Goal: Transaction & Acquisition: Purchase product/service

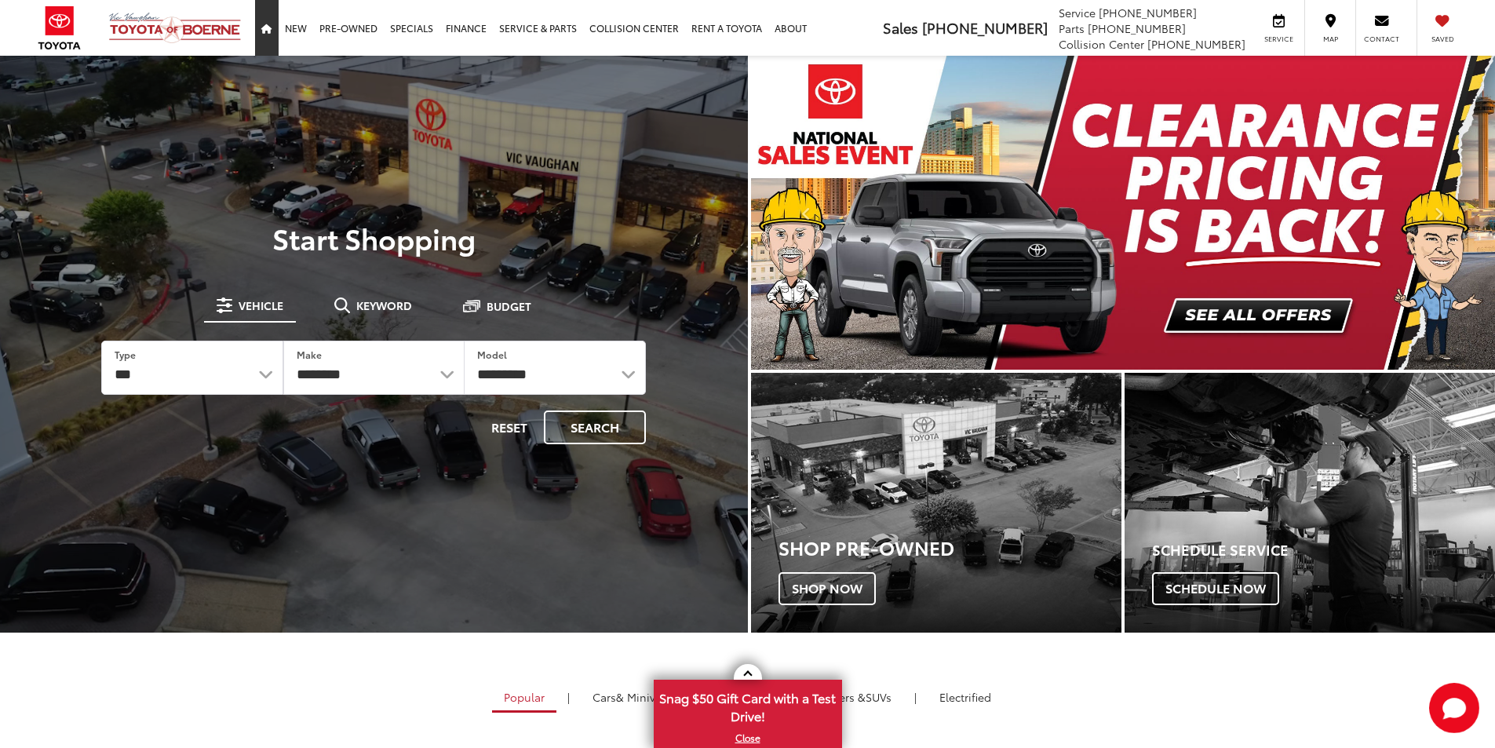
click at [277, 22] on link "Home" at bounding box center [267, 28] width 24 height 56
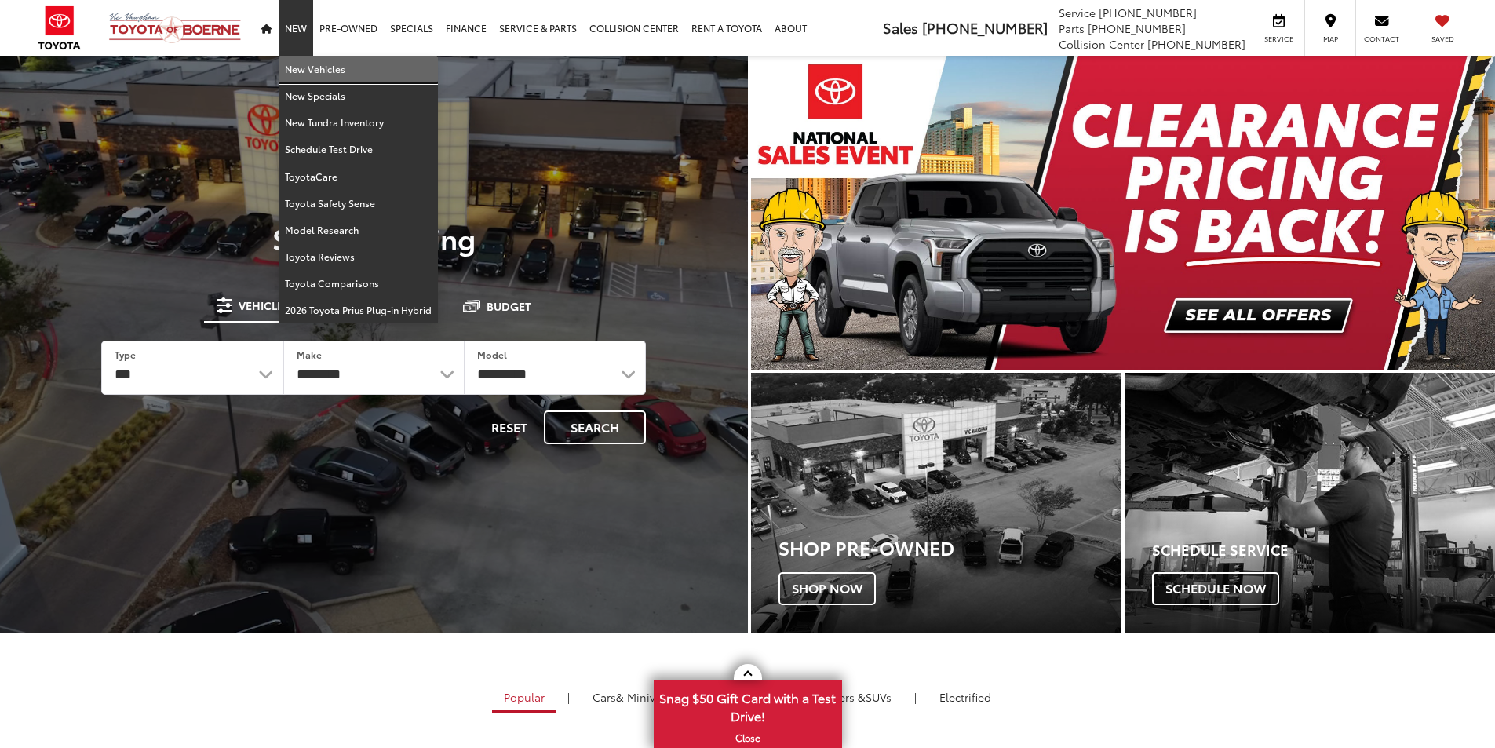
click at [300, 62] on link "New Vehicles" at bounding box center [358, 69] width 159 height 27
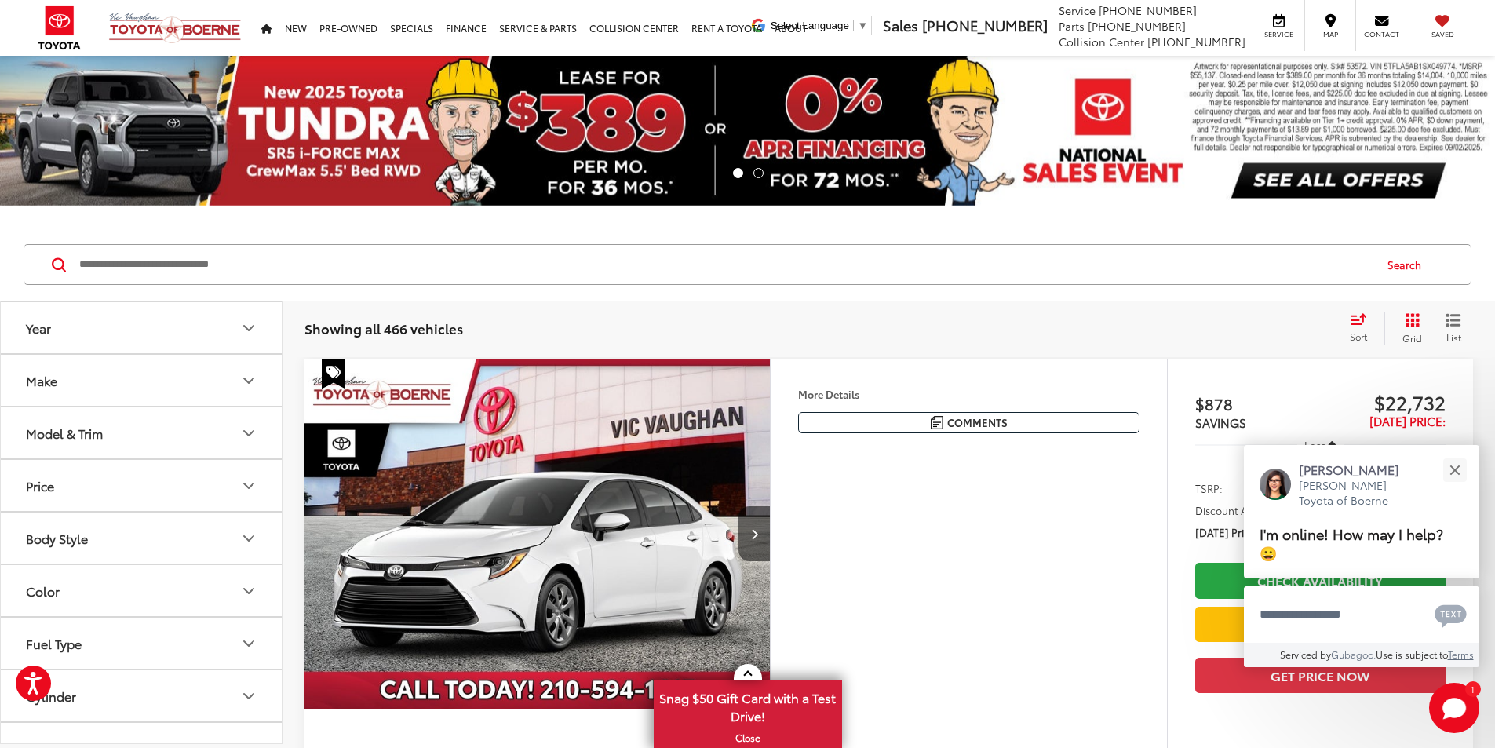
click at [196, 362] on button "Make" at bounding box center [142, 380] width 282 height 51
click at [203, 394] on button "Make" at bounding box center [142, 380] width 282 height 51
click at [177, 478] on button "Price" at bounding box center [142, 485] width 282 height 51
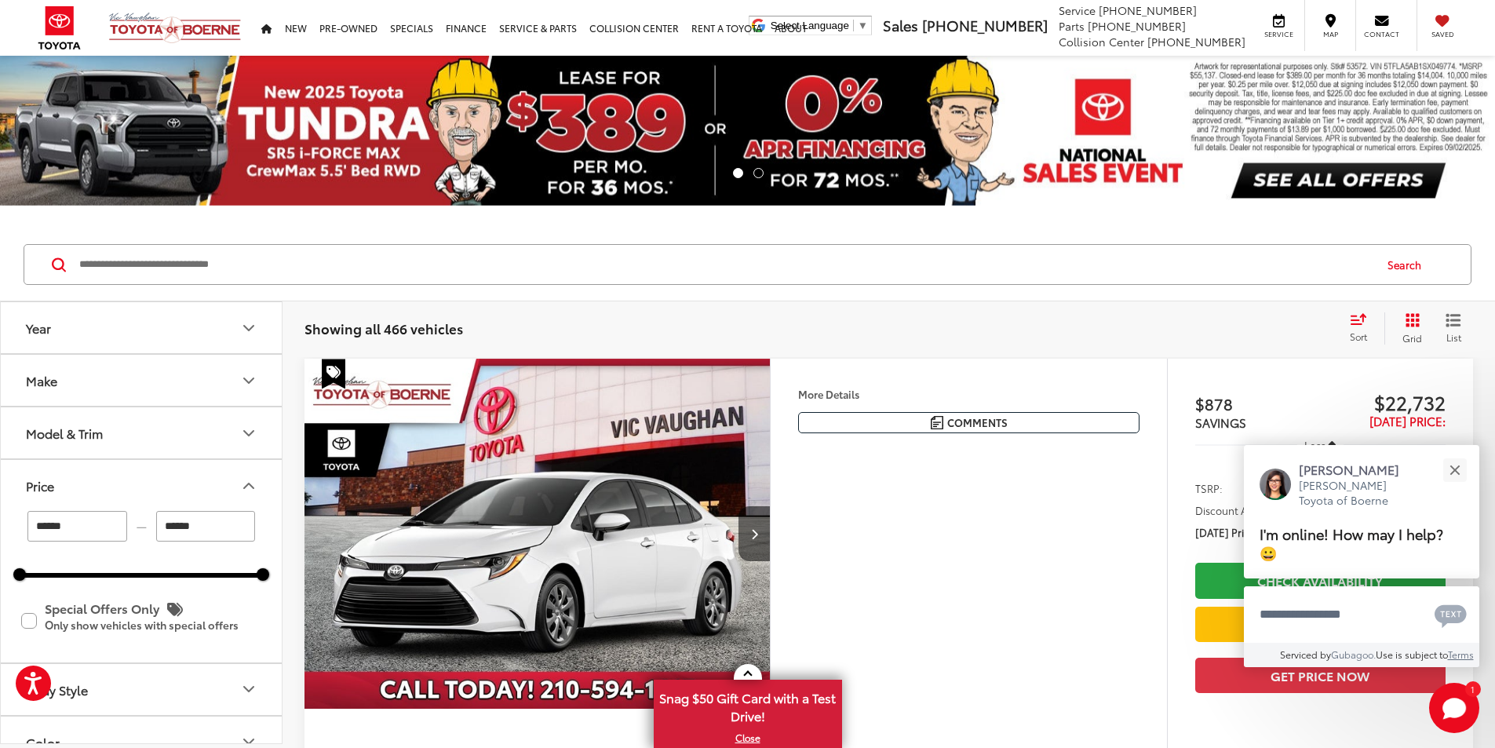
click at [203, 437] on button "Model & Trim" at bounding box center [142, 432] width 282 height 51
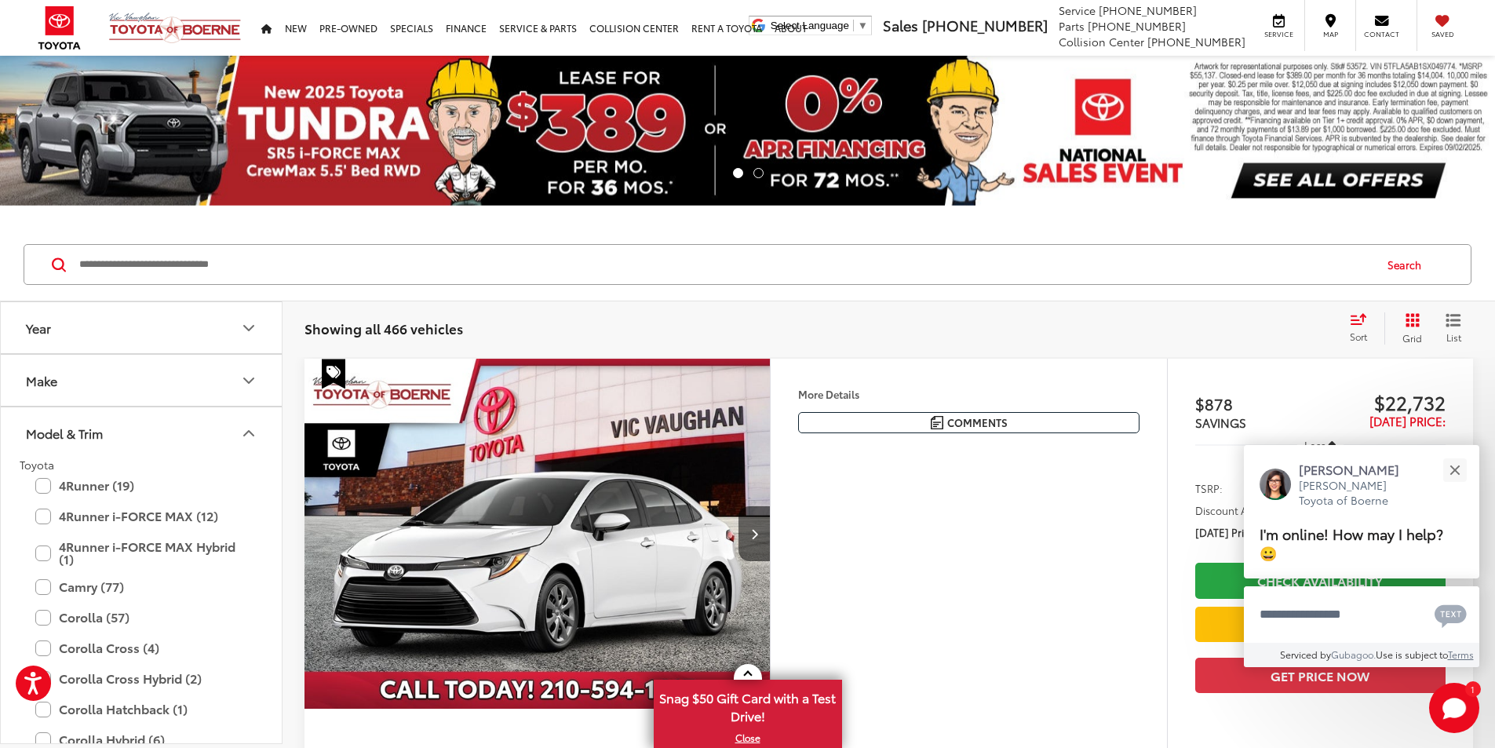
click at [166, 425] on button "Model & Trim" at bounding box center [142, 432] width 282 height 51
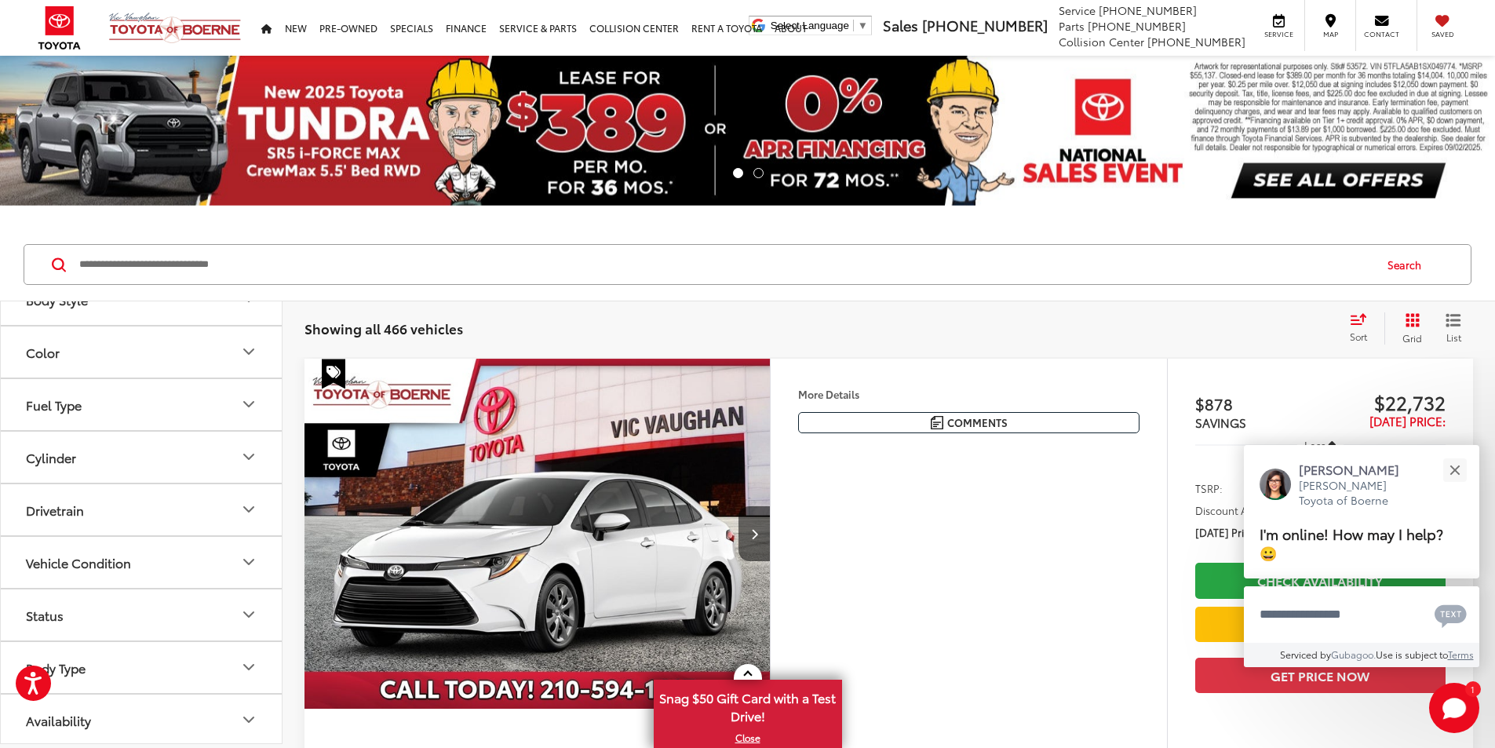
scroll to position [288, 0]
click at [169, 501] on button "Fuel Type" at bounding box center [142, 506] width 282 height 51
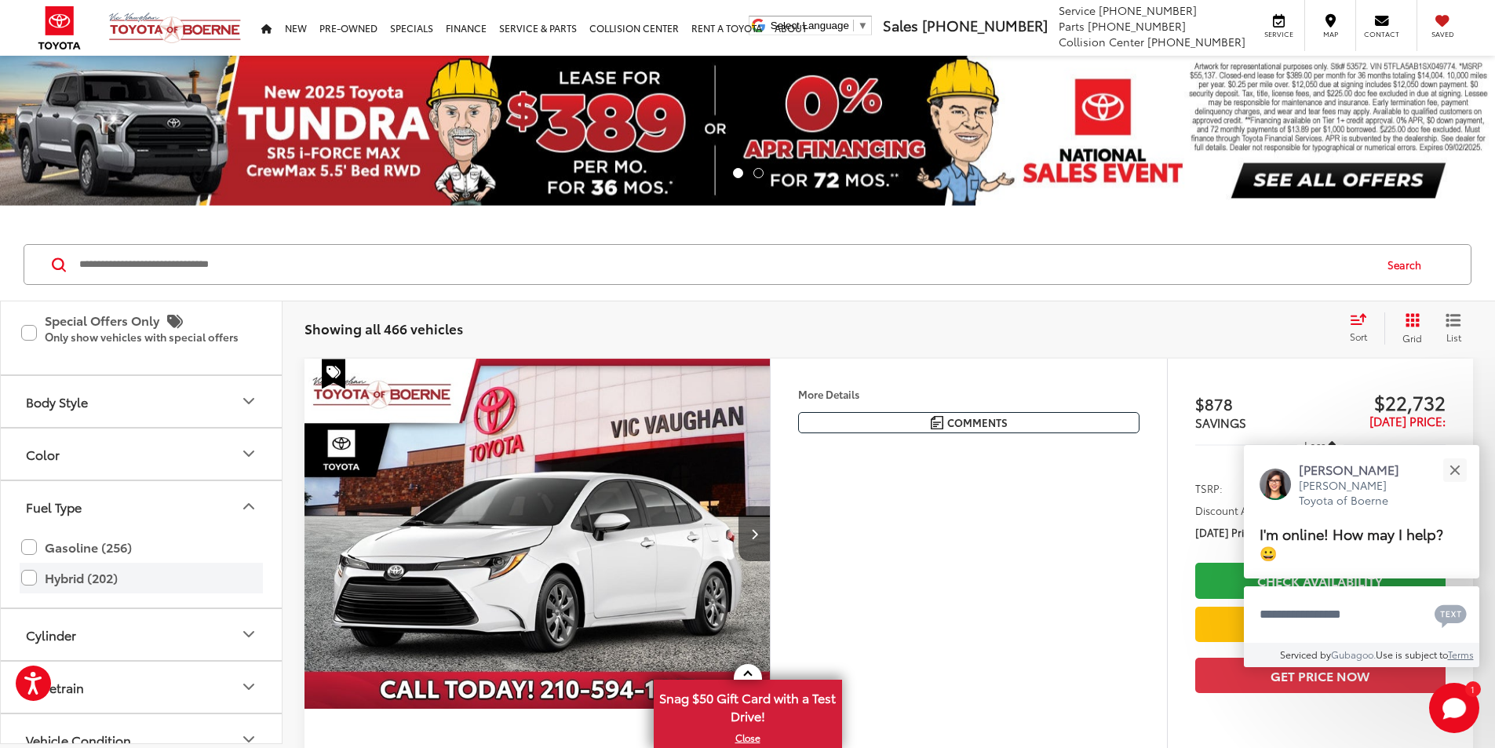
click at [84, 584] on label "Hybrid (202)" at bounding box center [141, 577] width 240 height 27
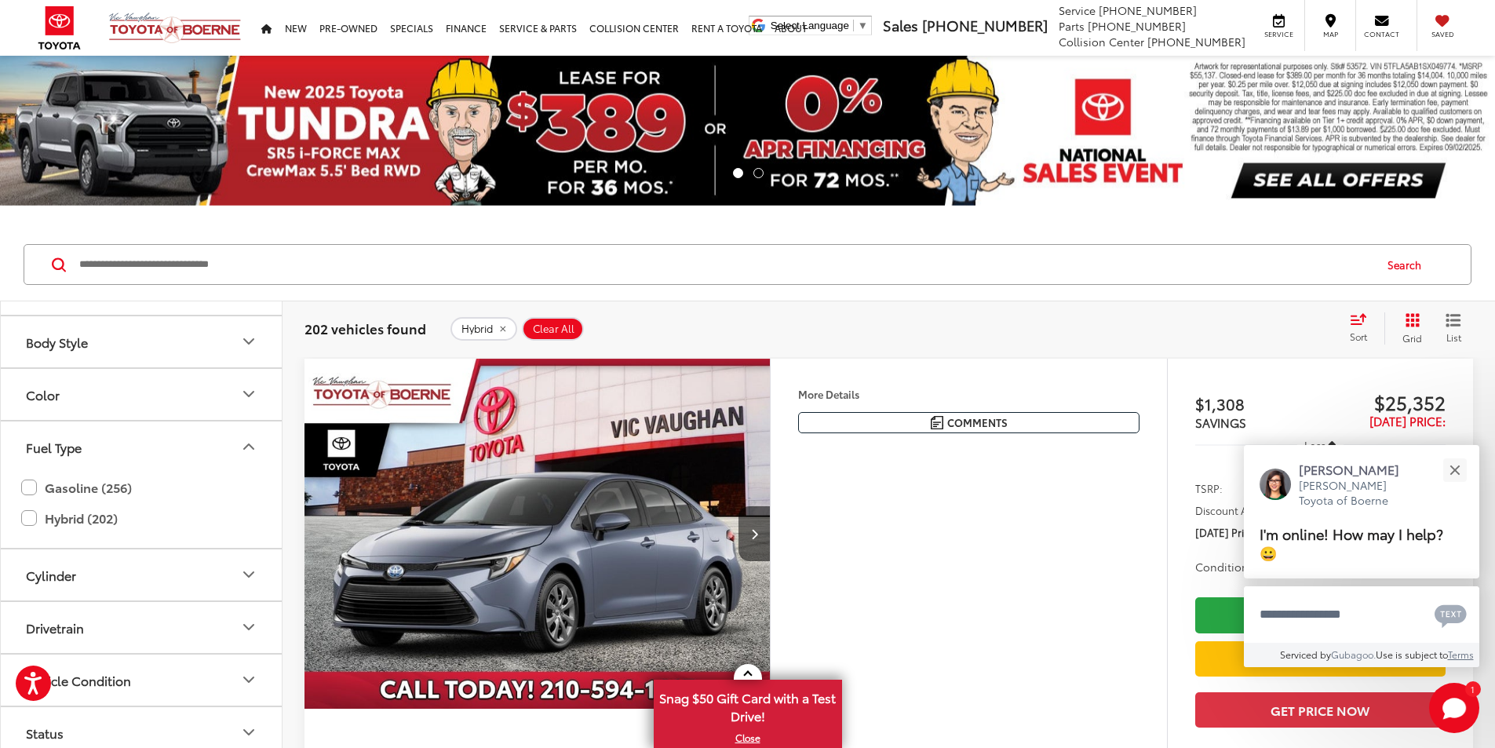
scroll to position [348, 0]
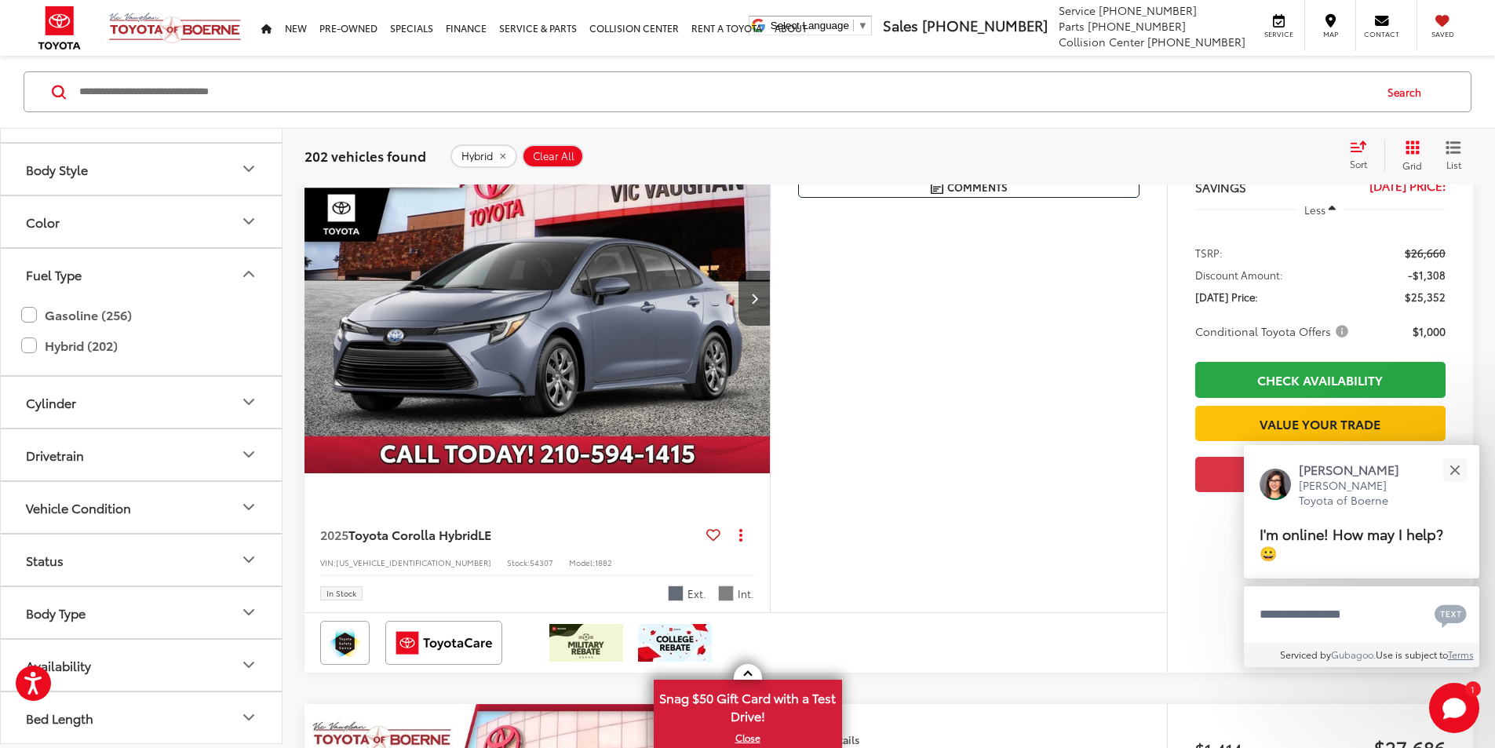
click at [196, 454] on button "Drivetrain" at bounding box center [142, 453] width 282 height 51
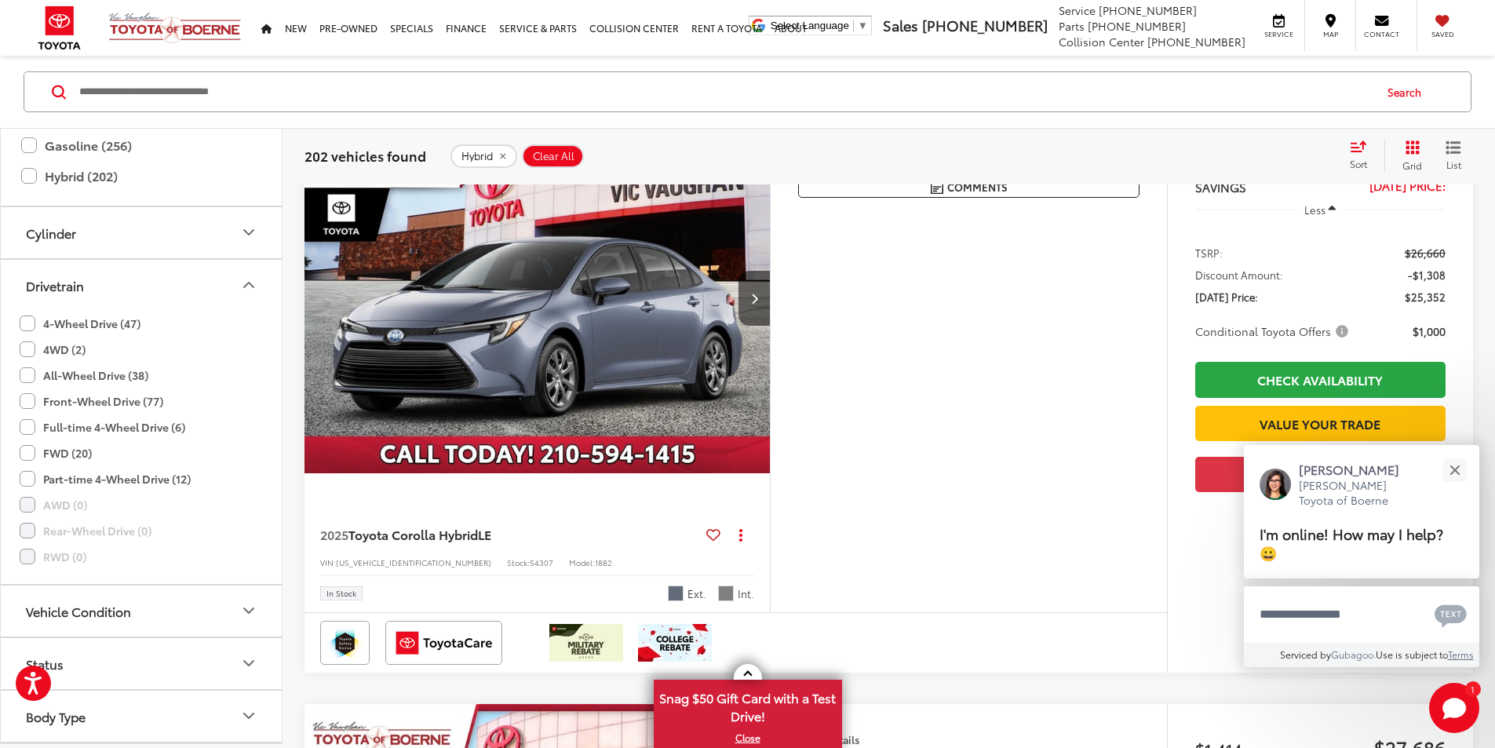
scroll to position [583, 0]
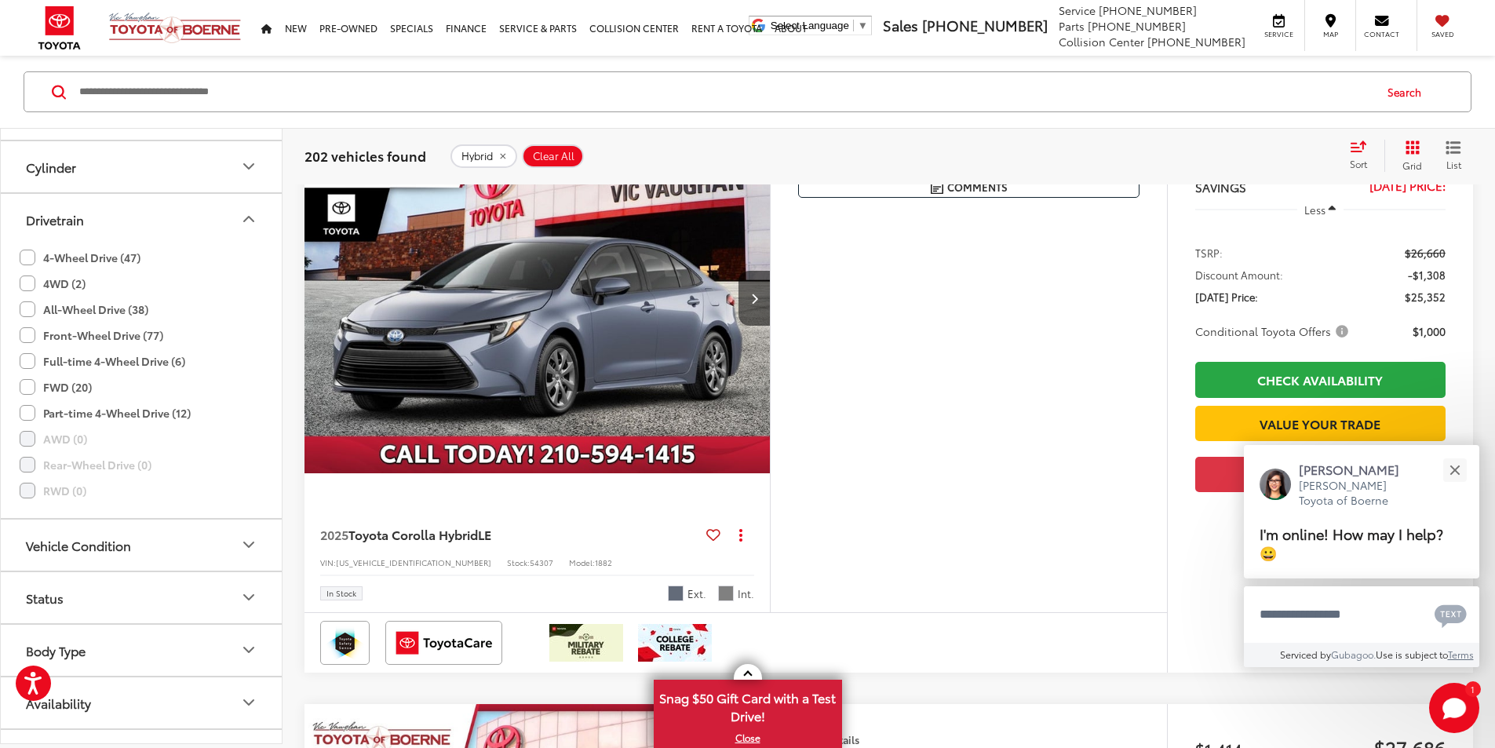
click at [131, 312] on label "All-Wheel Drive (38)" at bounding box center [84, 309] width 129 height 26
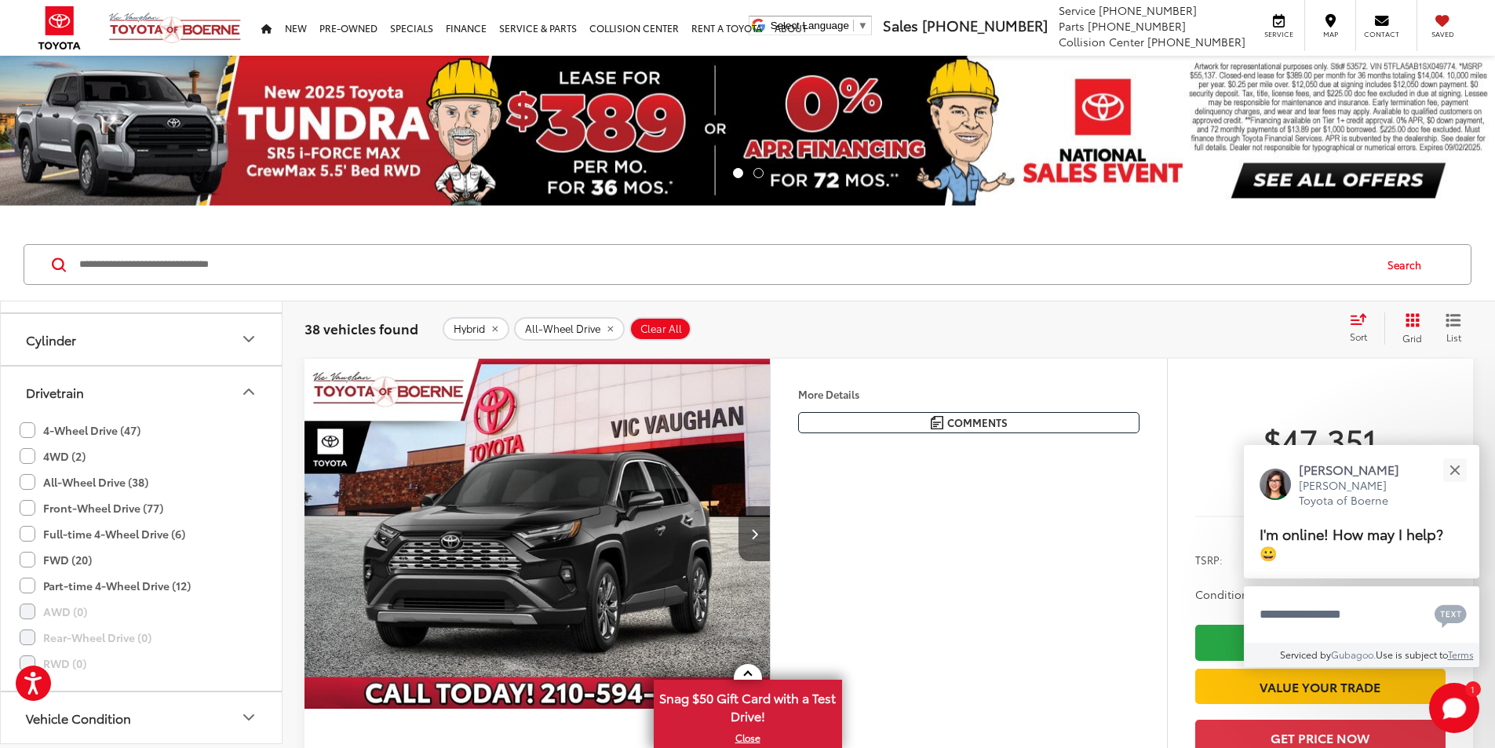
drag, startPoint x: 953, startPoint y: 326, endPoint x: 983, endPoint y: 328, distance: 30.6
click at [953, 326] on div "Hybrid All-Wheel Drive Clear All + 0" at bounding box center [889, 329] width 893 height 24
click at [1451, 472] on div "Close" at bounding box center [1454, 470] width 10 height 10
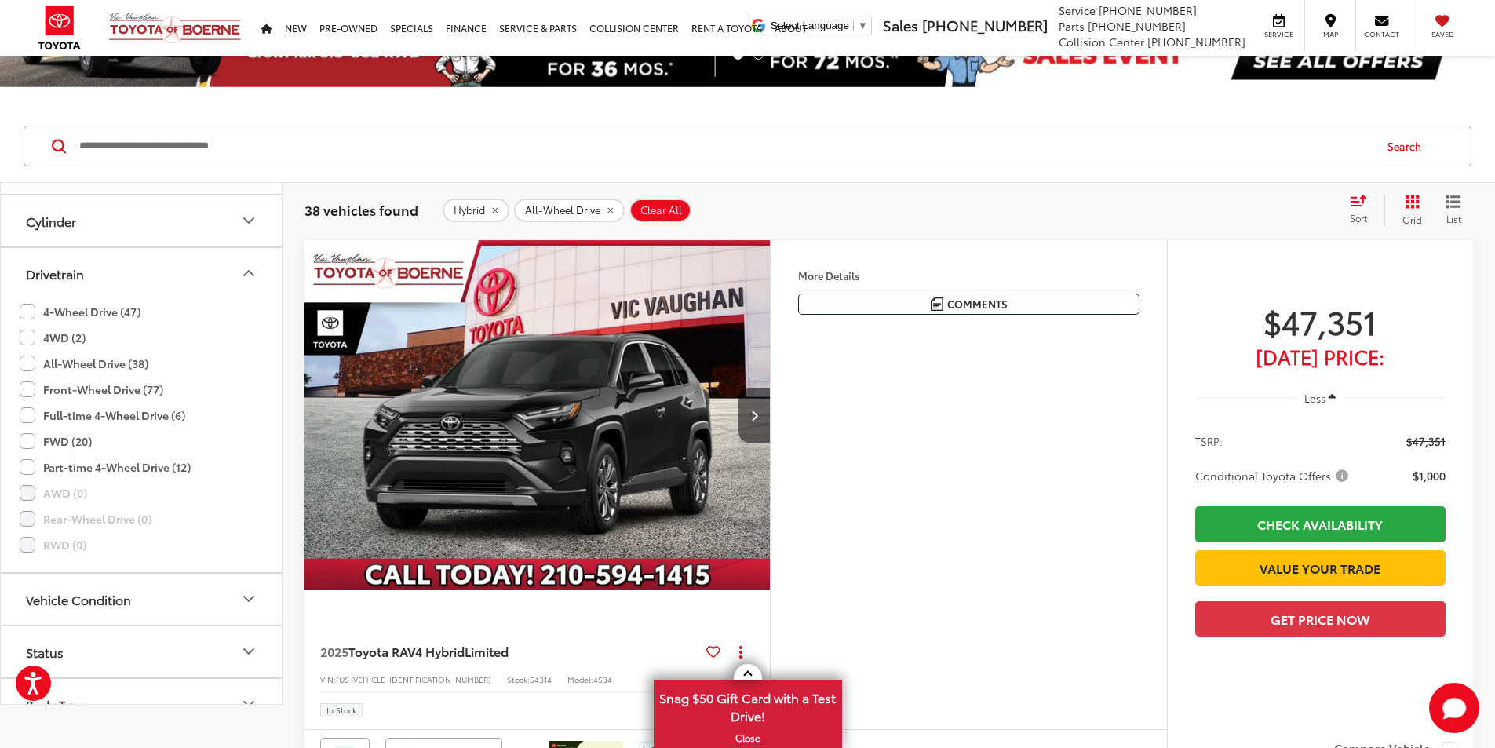
scroll to position [157, 0]
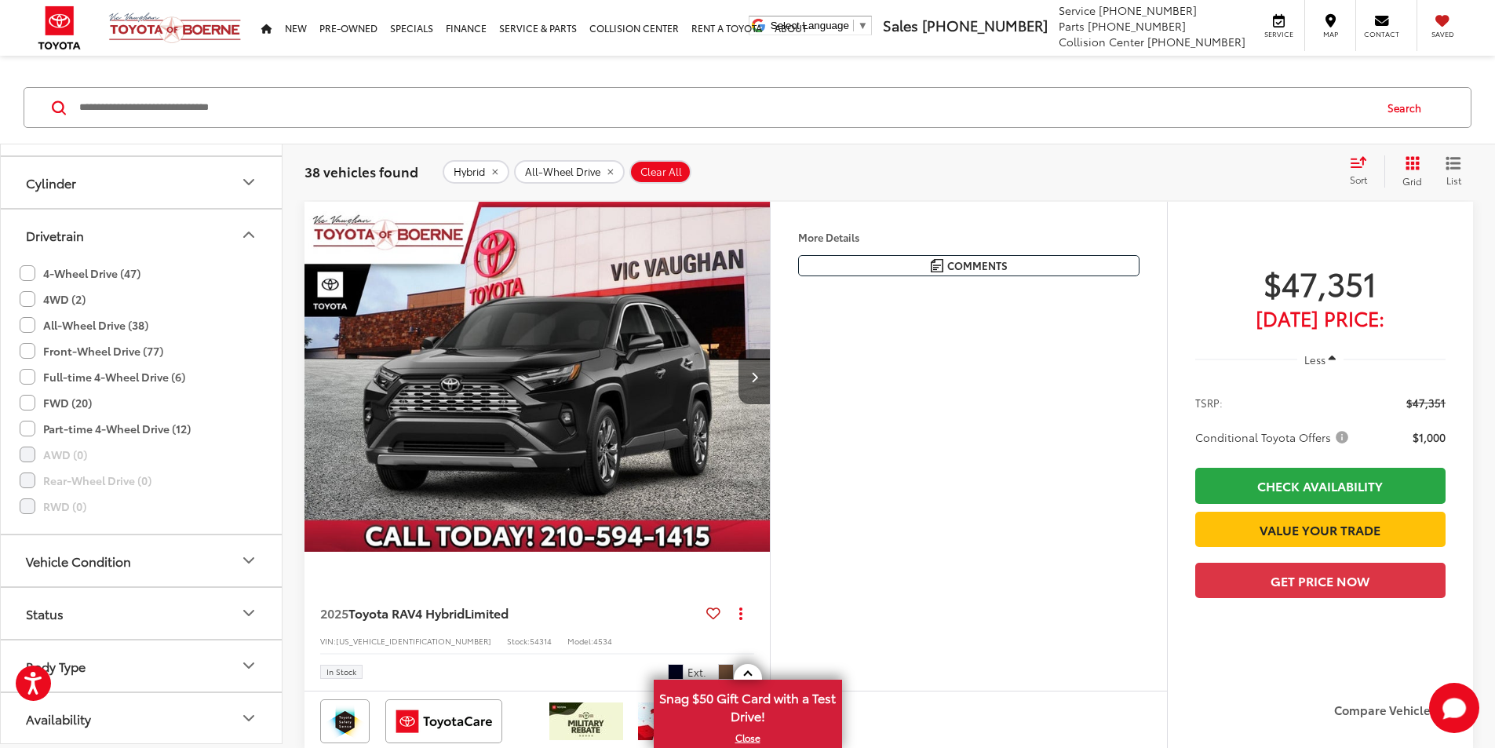
click at [1114, 505] on div "More Details Comments Dealer Comments Black 2025 Toyota RAV4 Hybrid Limited AWD…" at bounding box center [968, 446] width 397 height 489
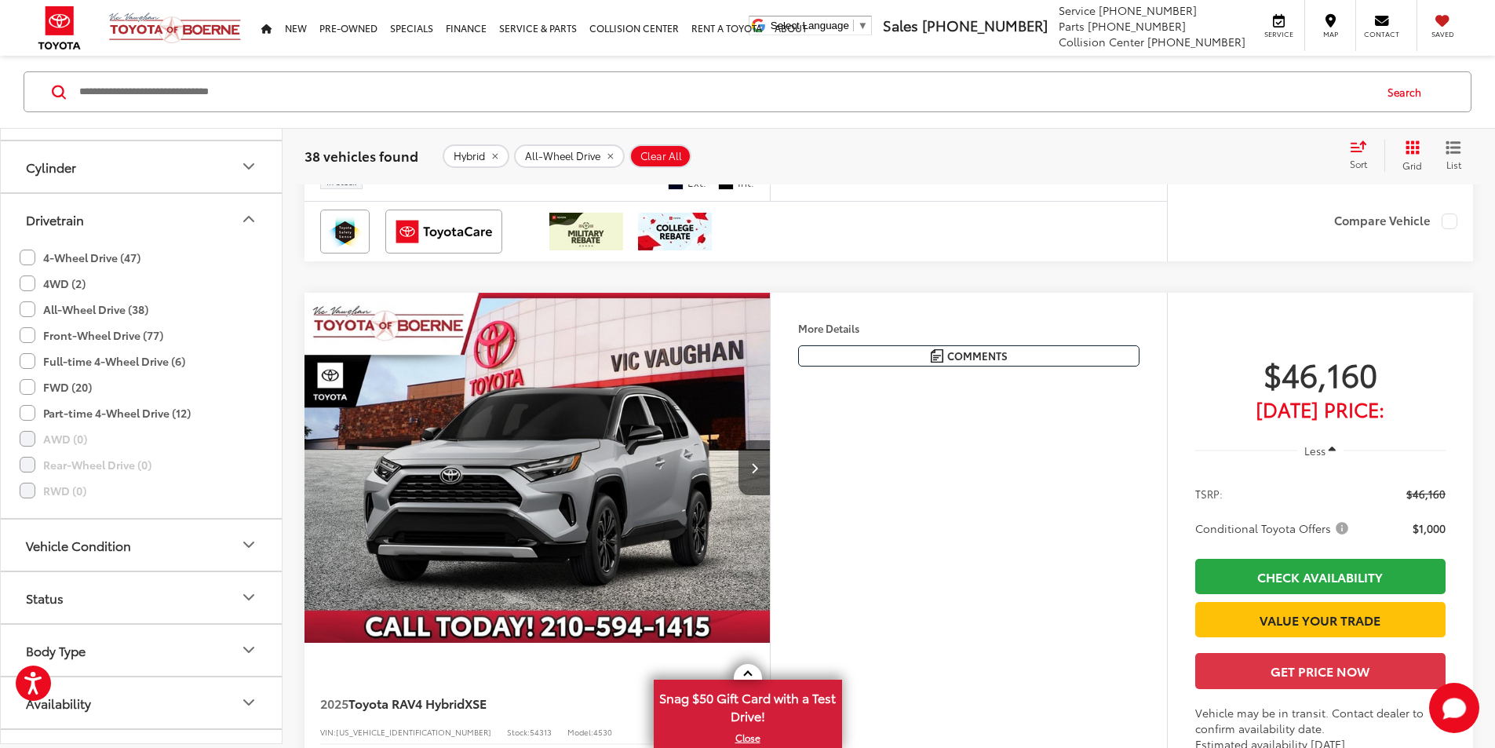
scroll to position [785, 0]
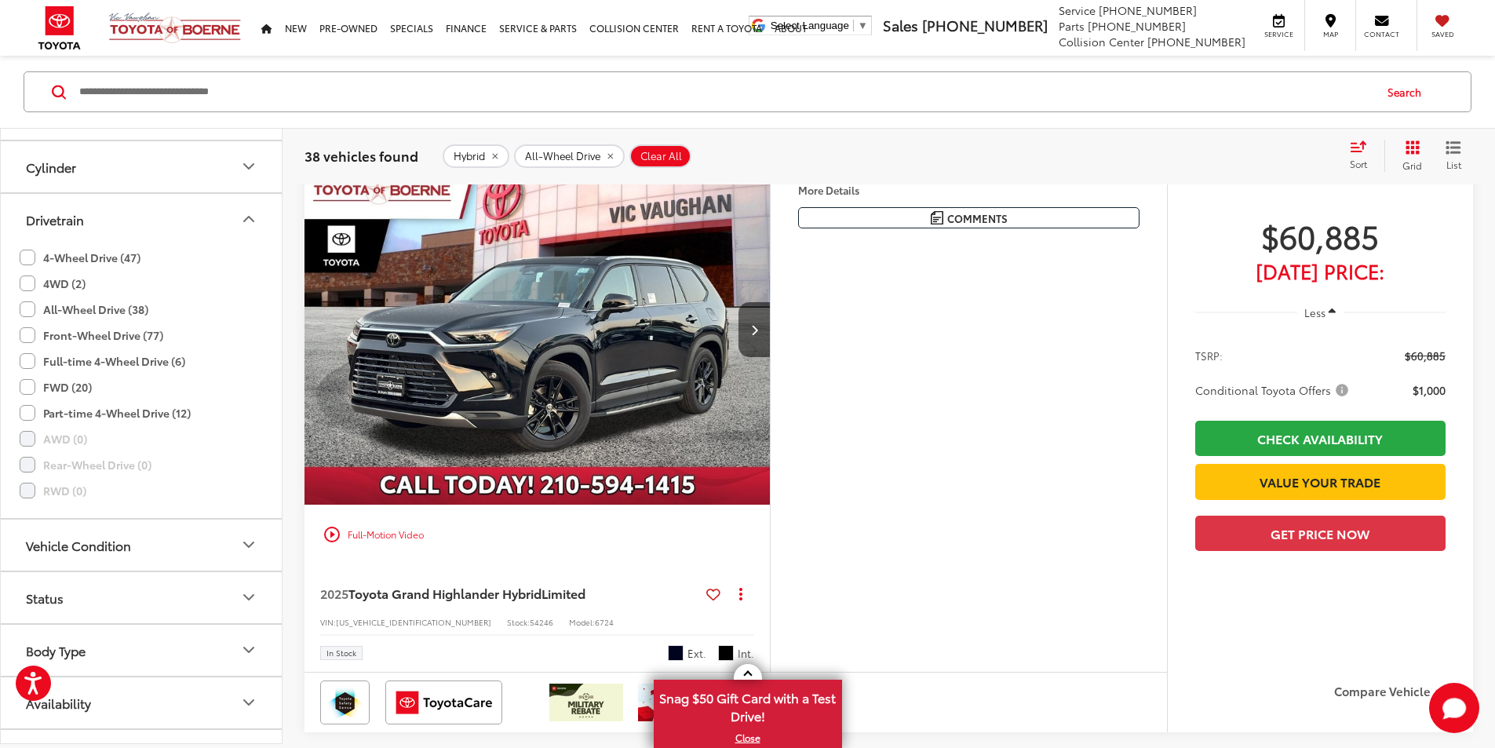
click at [1344, 152] on div "Sort" at bounding box center [1363, 155] width 42 height 31
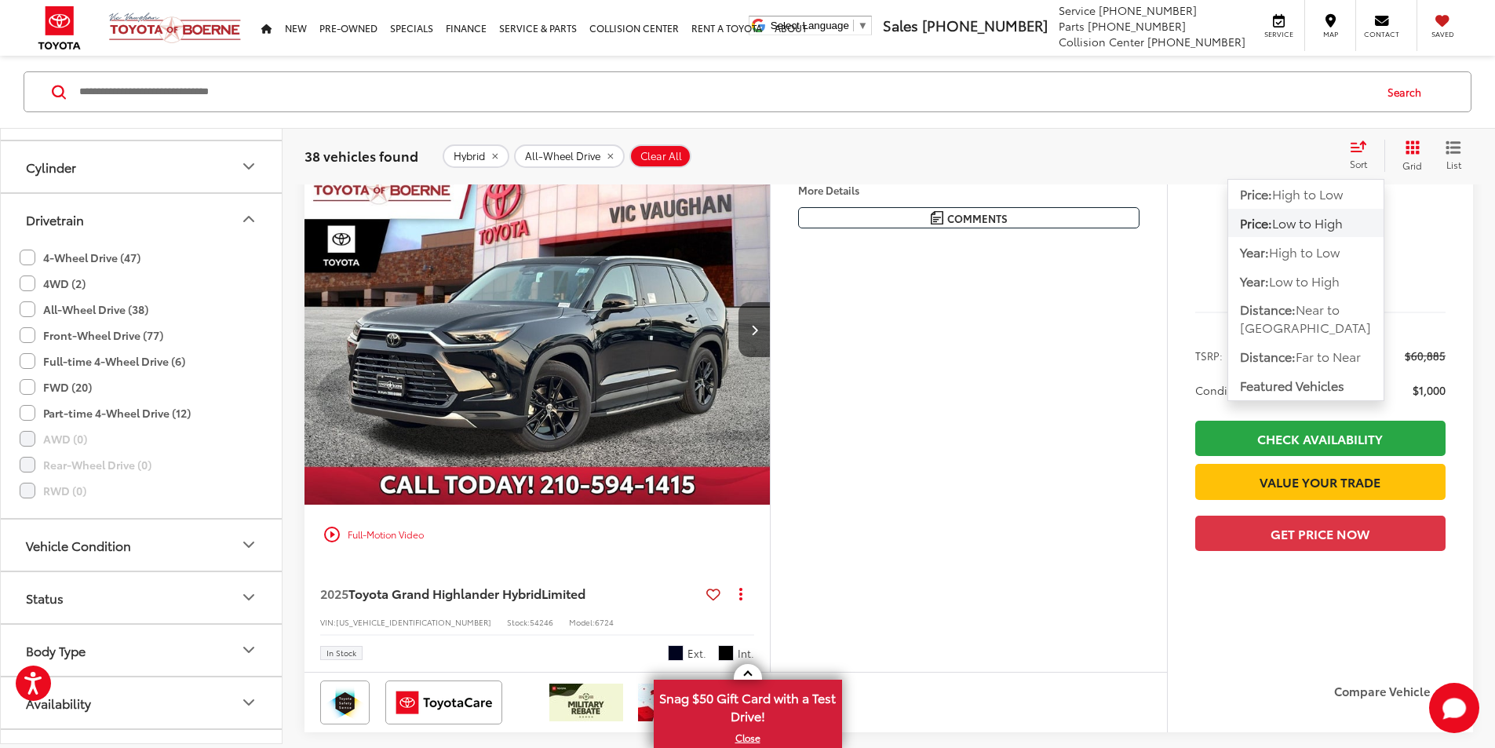
drag, startPoint x: 1336, startPoint y: 221, endPoint x: 1347, endPoint y: 235, distance: 18.4
click at [1335, 221] on span "Low to High" at bounding box center [1307, 222] width 71 height 18
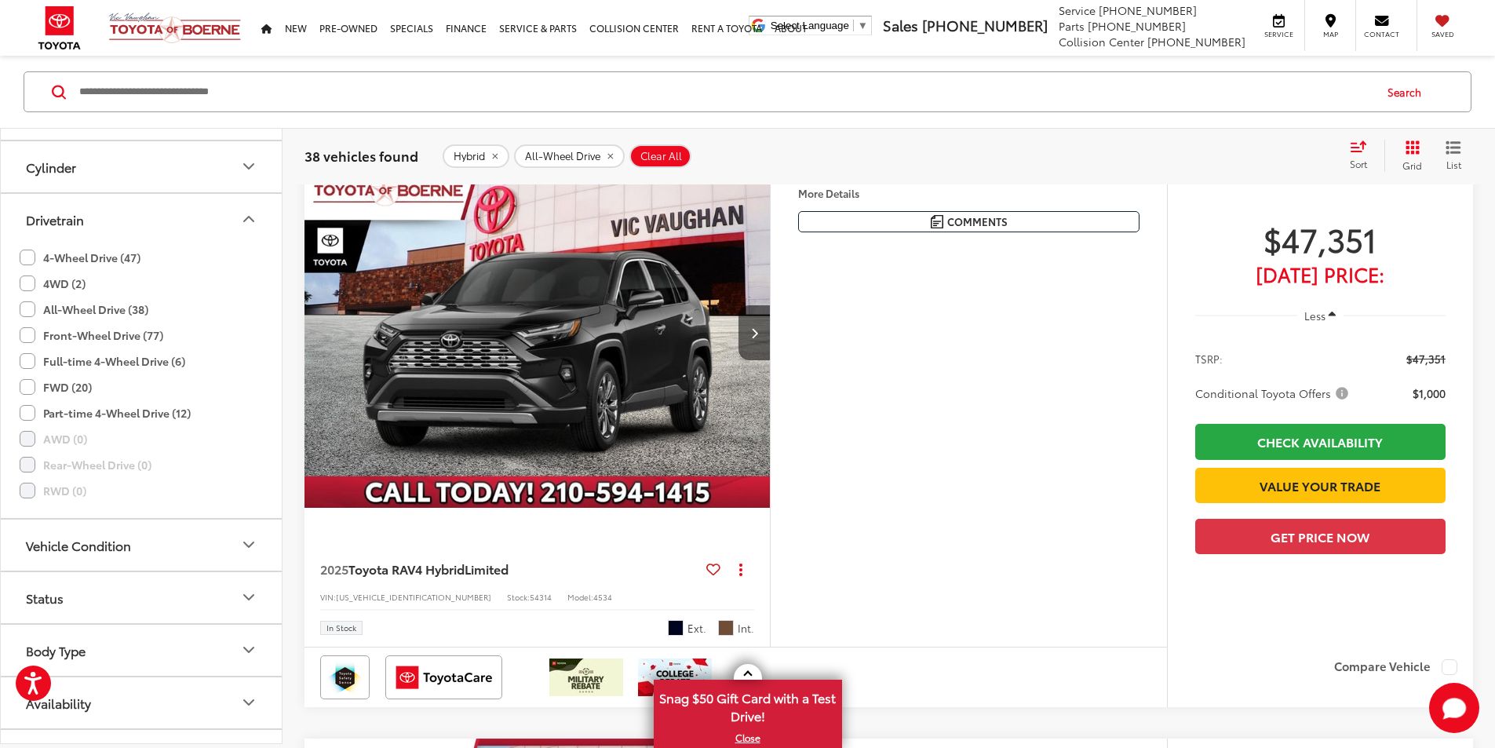
scroll to position [487, 0]
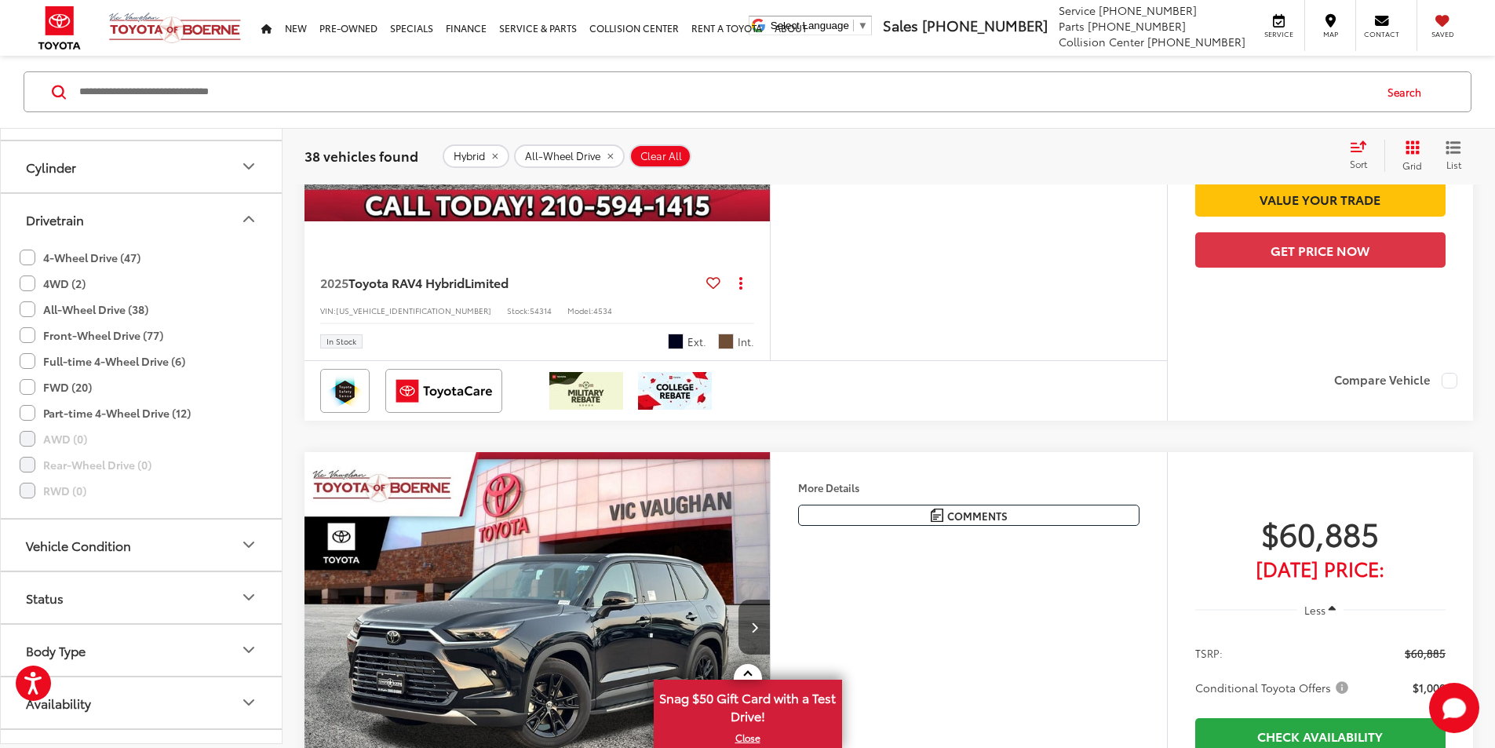
click at [1080, 360] on div "More Details Comments Dealer Comments Black 2025 Toyota RAV4 Hybrid Limited AWD…" at bounding box center [968, 115] width 397 height 489
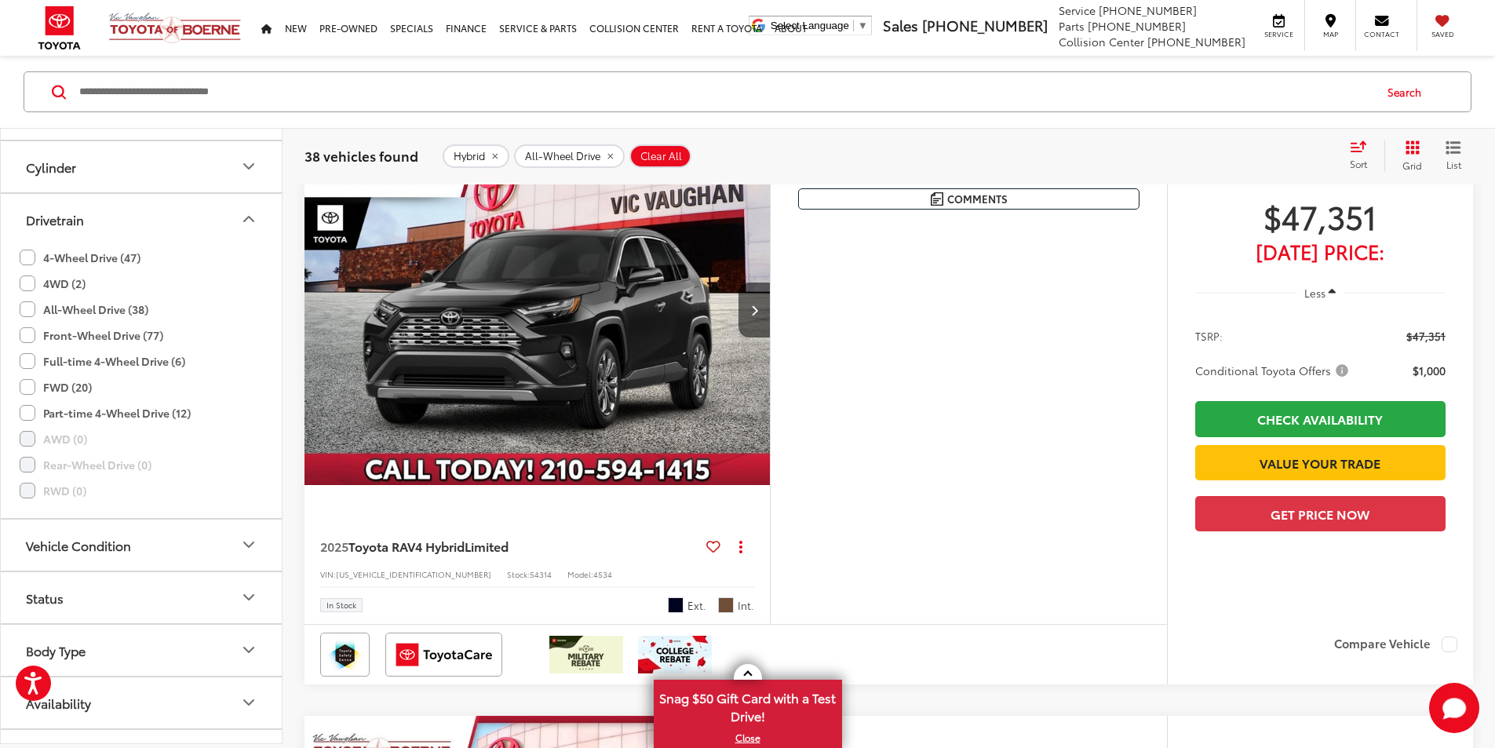
scroll to position [173, 0]
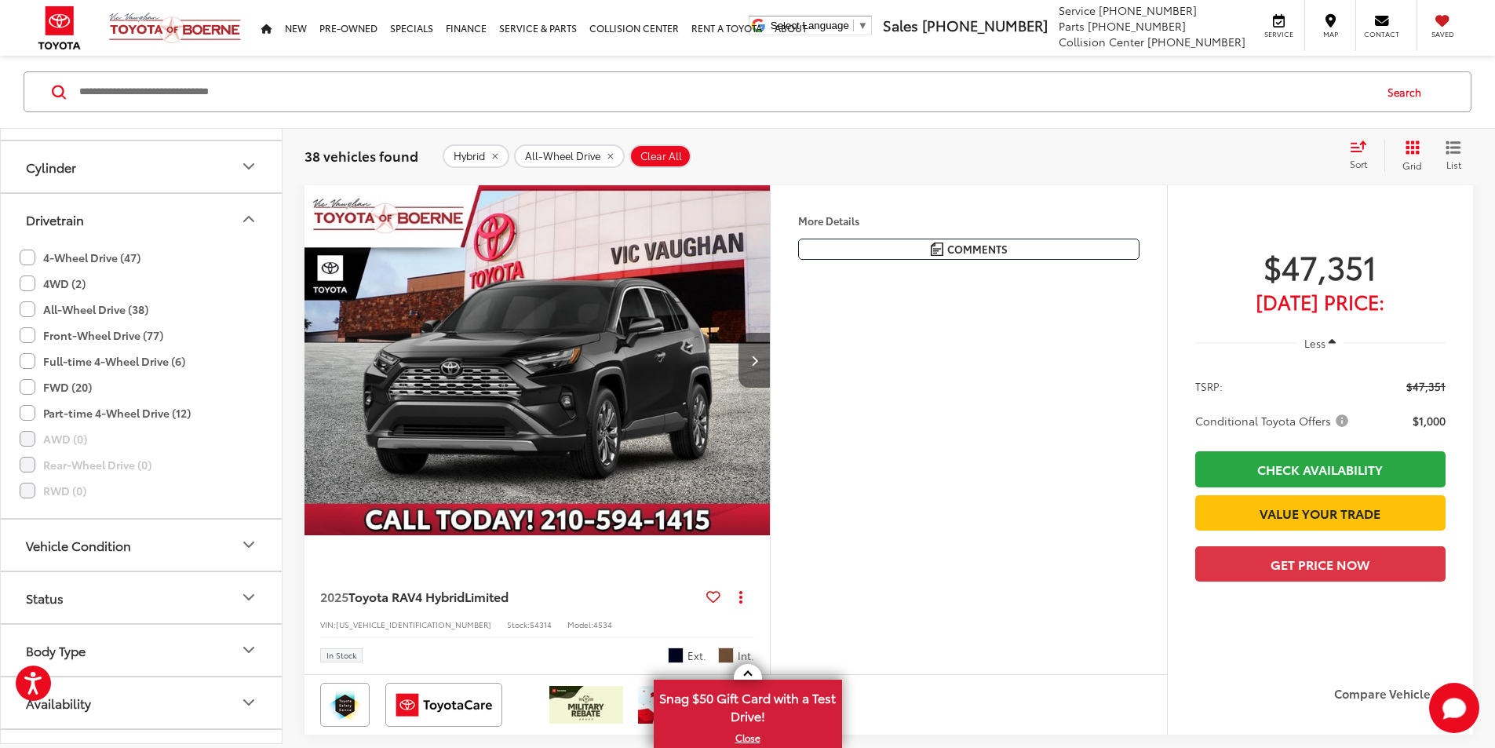
click at [770, 388] on button "Next image" at bounding box center [753, 360] width 31 height 55
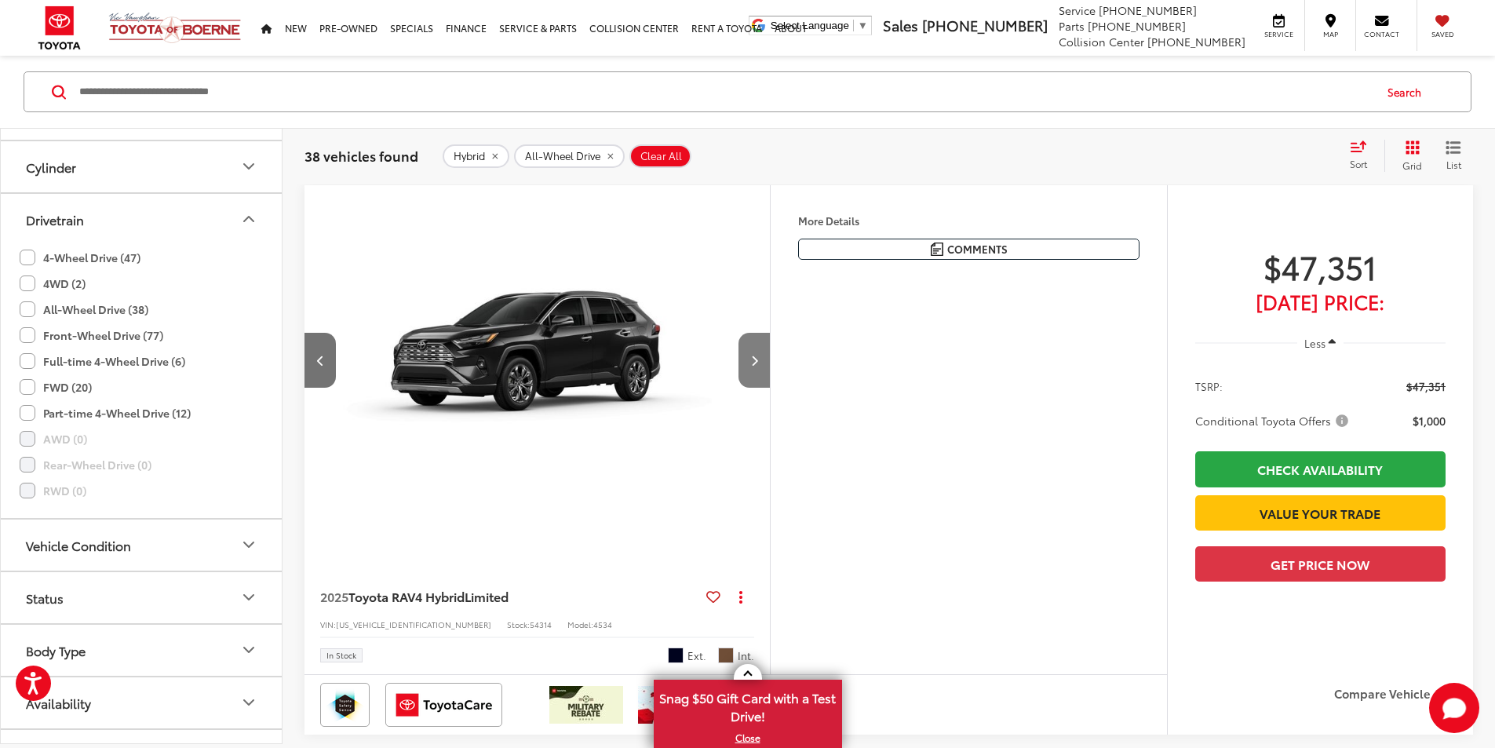
click at [770, 388] on button "Next image" at bounding box center [753, 360] width 31 height 55
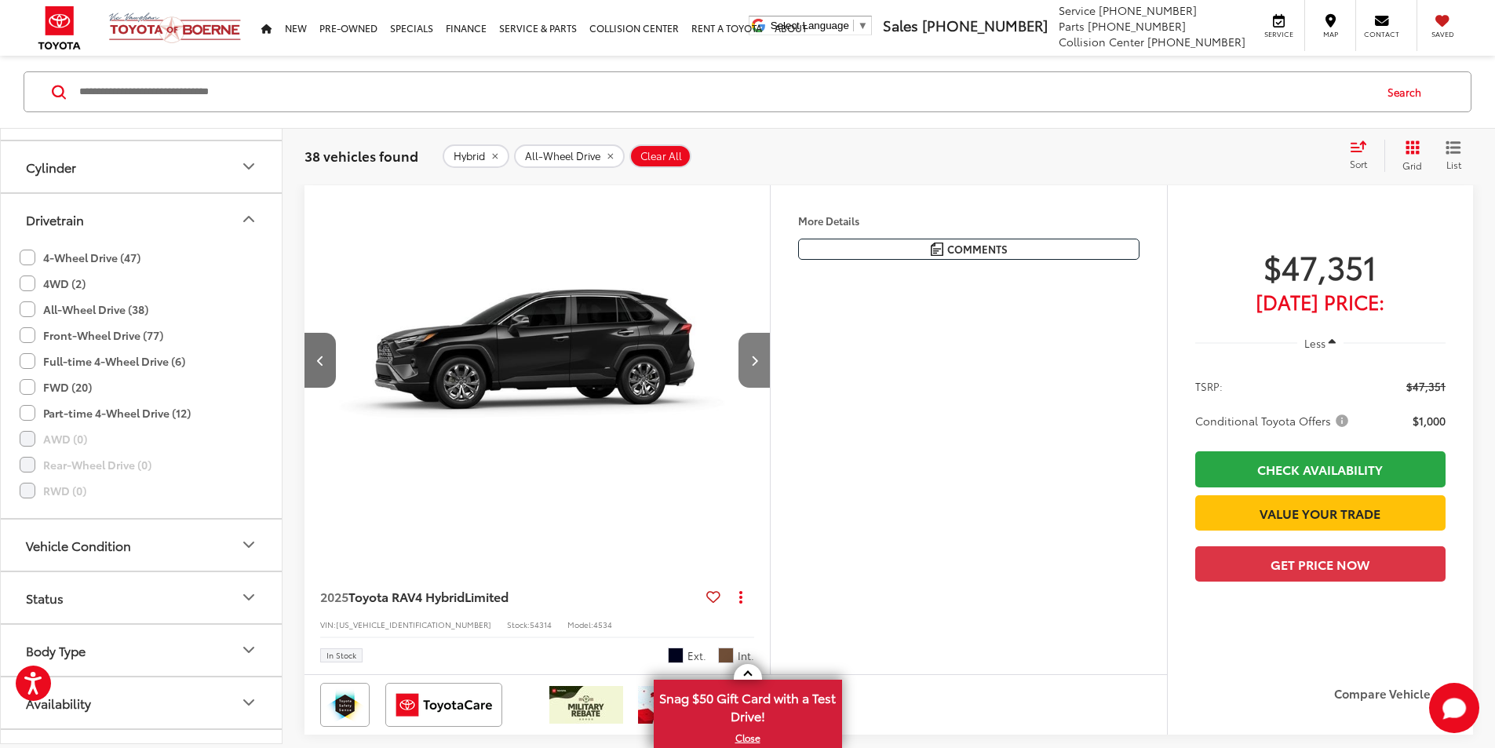
click at [770, 388] on button "Next image" at bounding box center [753, 360] width 31 height 55
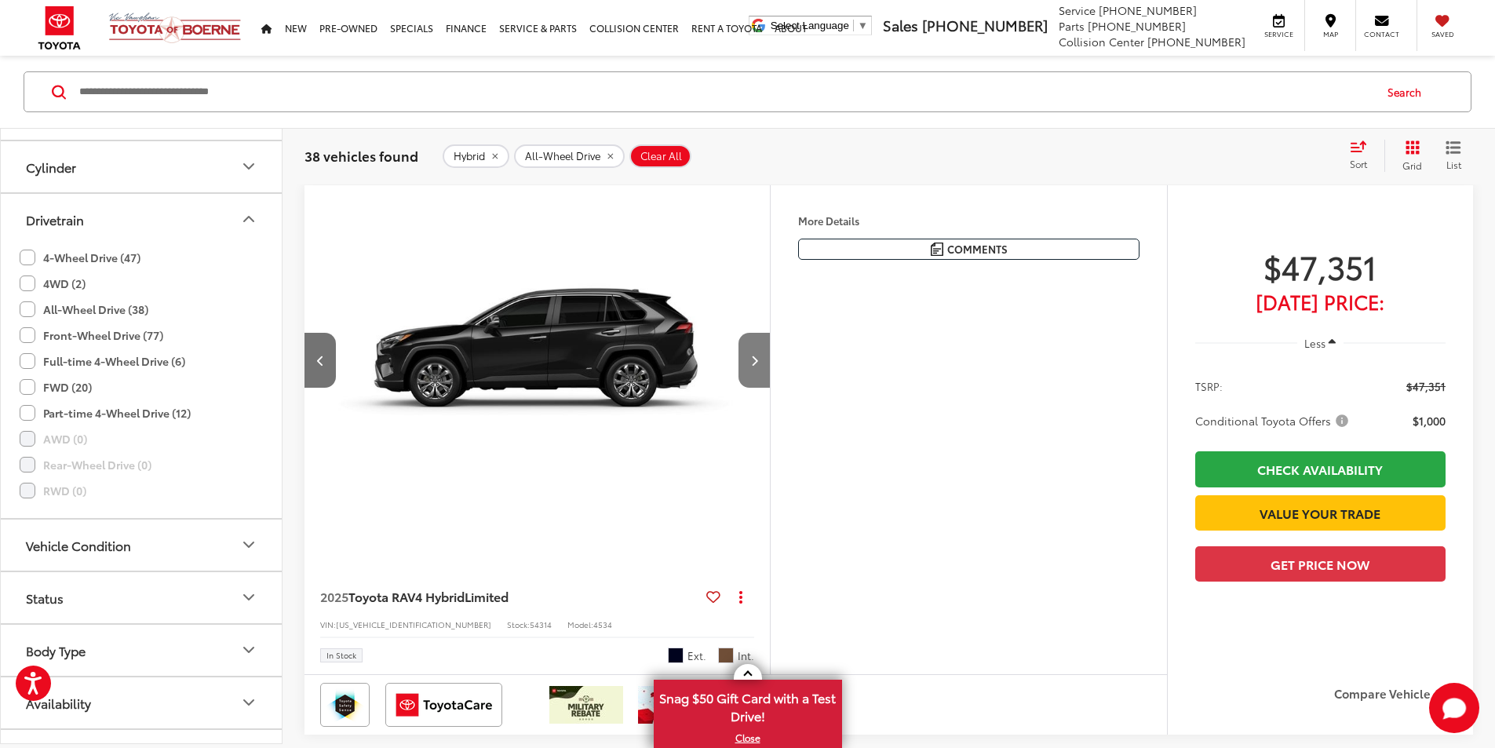
click at [770, 388] on button "Next image" at bounding box center [753, 360] width 31 height 55
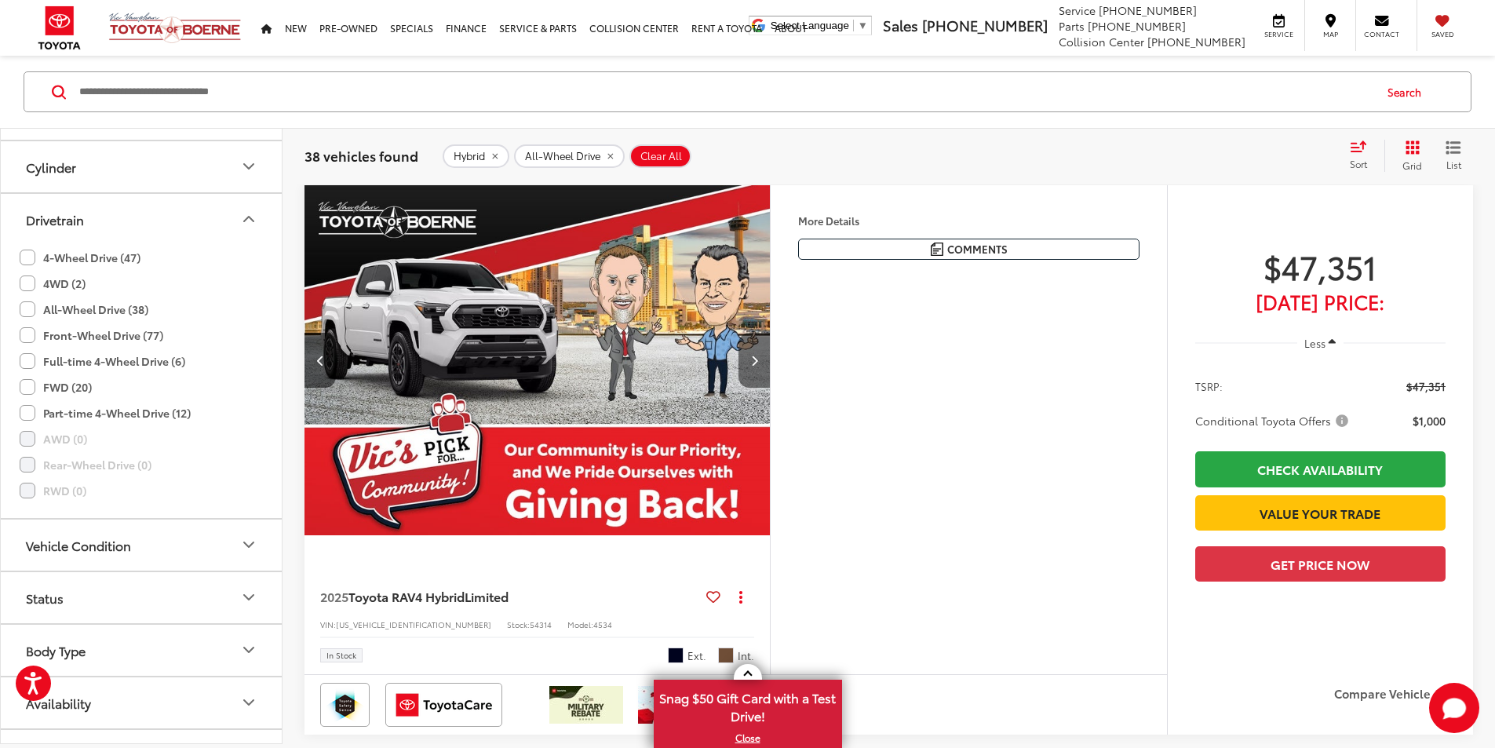
click at [770, 388] on button "Next image" at bounding box center [753, 360] width 31 height 55
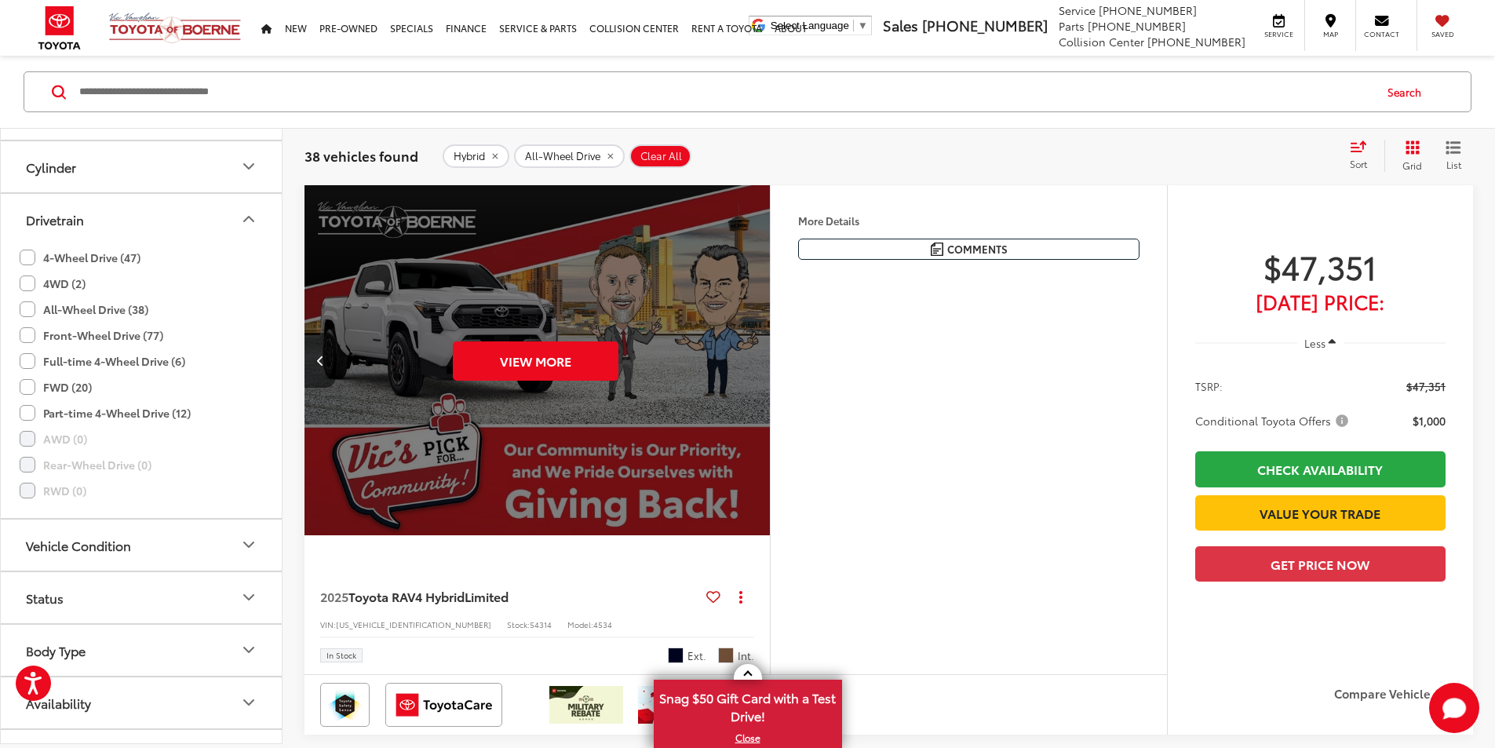
scroll to position [0, 2976]
click at [769, 391] on div "View More" at bounding box center [535, 360] width 468 height 351
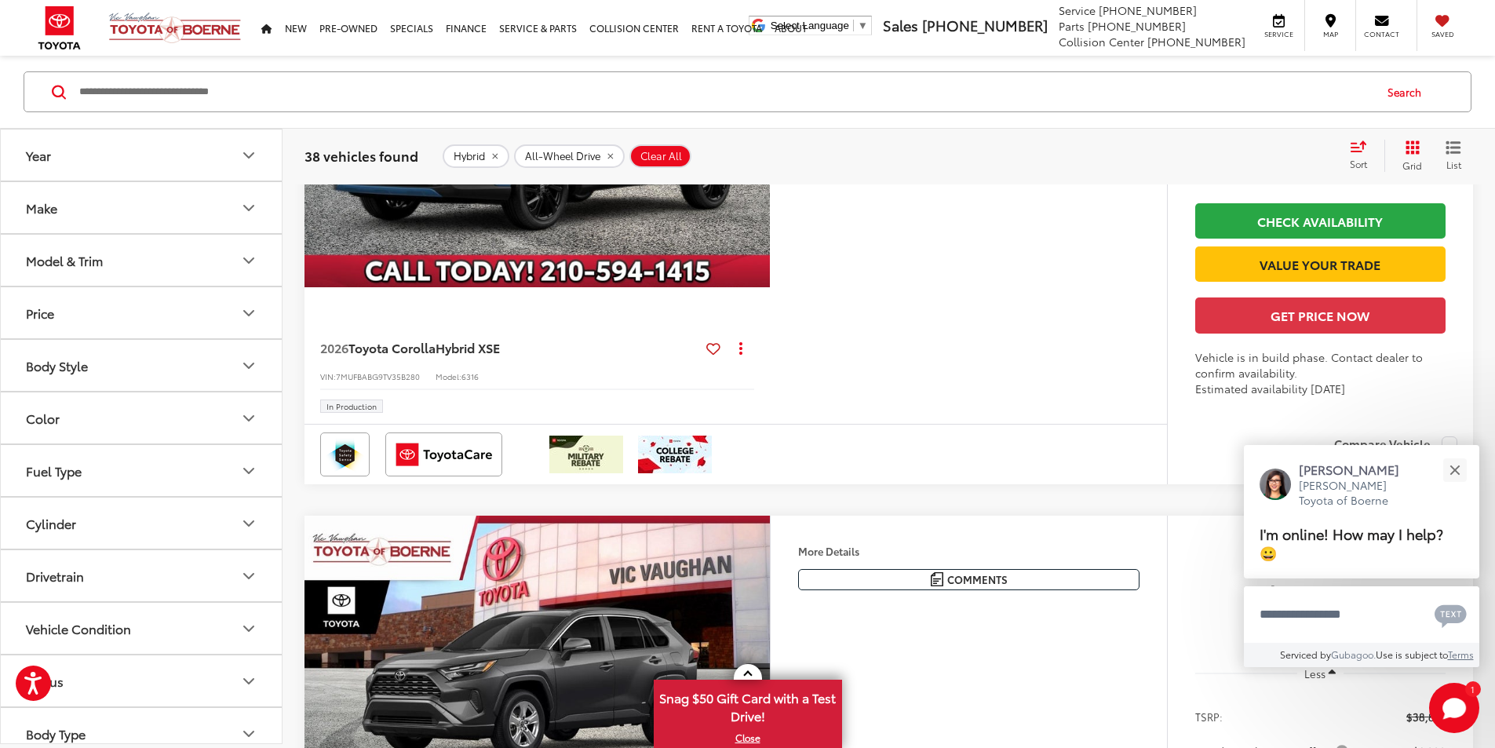
scroll to position [6513, 0]
